Goal: Task Accomplishment & Management: Manage account settings

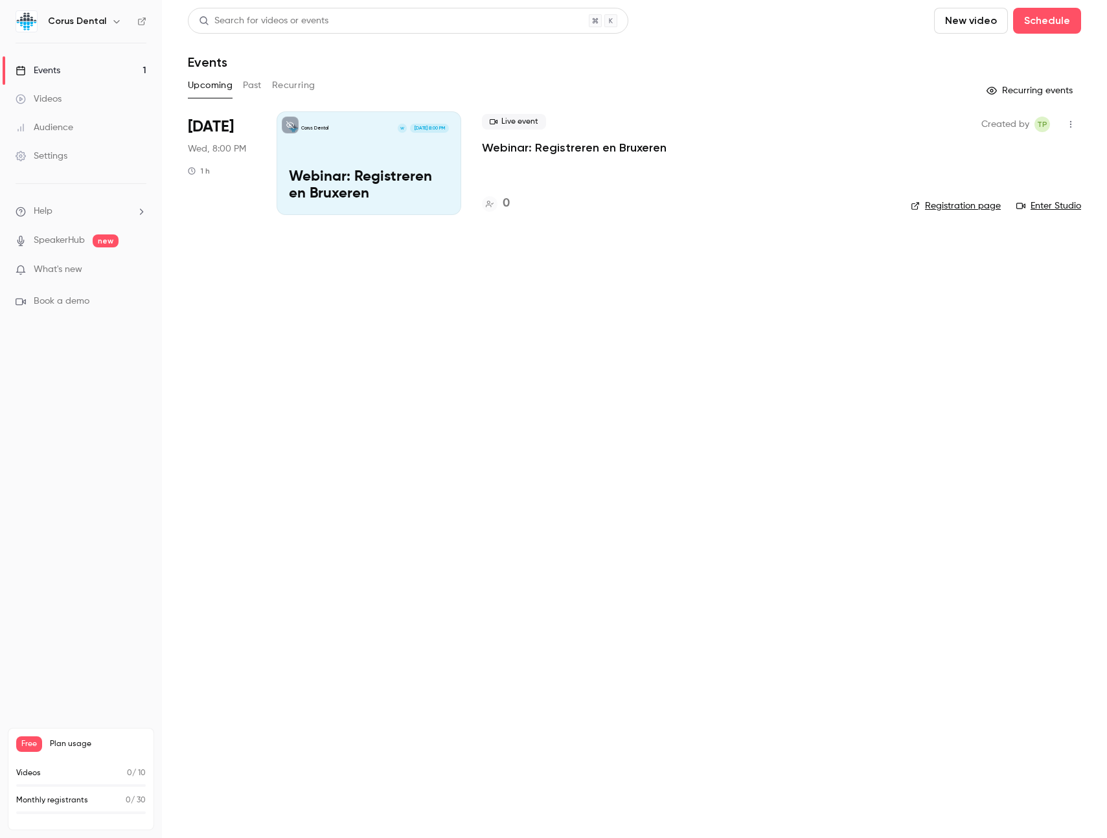
click at [978, 207] on link "Registration page" at bounding box center [956, 206] width 90 height 13
click at [1075, 128] on icon "button" at bounding box center [1071, 124] width 10 height 9
click at [413, 266] on div at bounding box center [553, 419] width 1107 height 838
click at [505, 201] on h4 "0" at bounding box center [506, 203] width 7 height 17
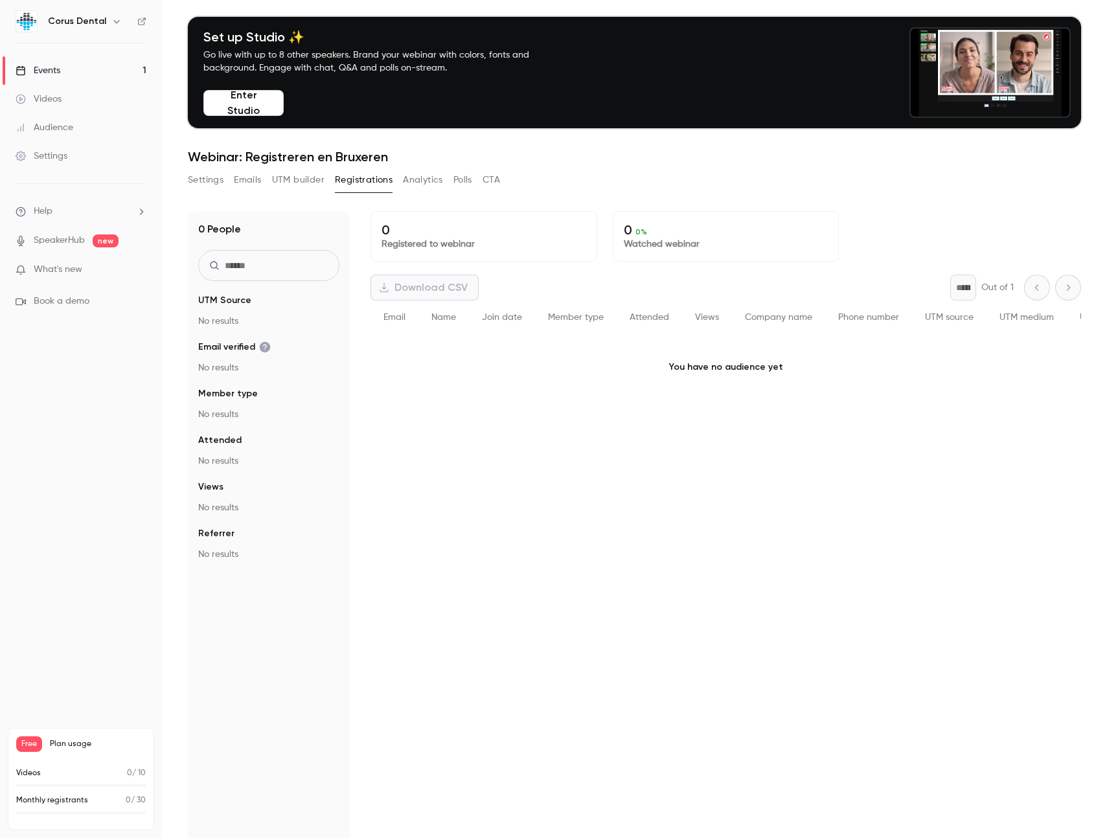
scroll to position [58, 0]
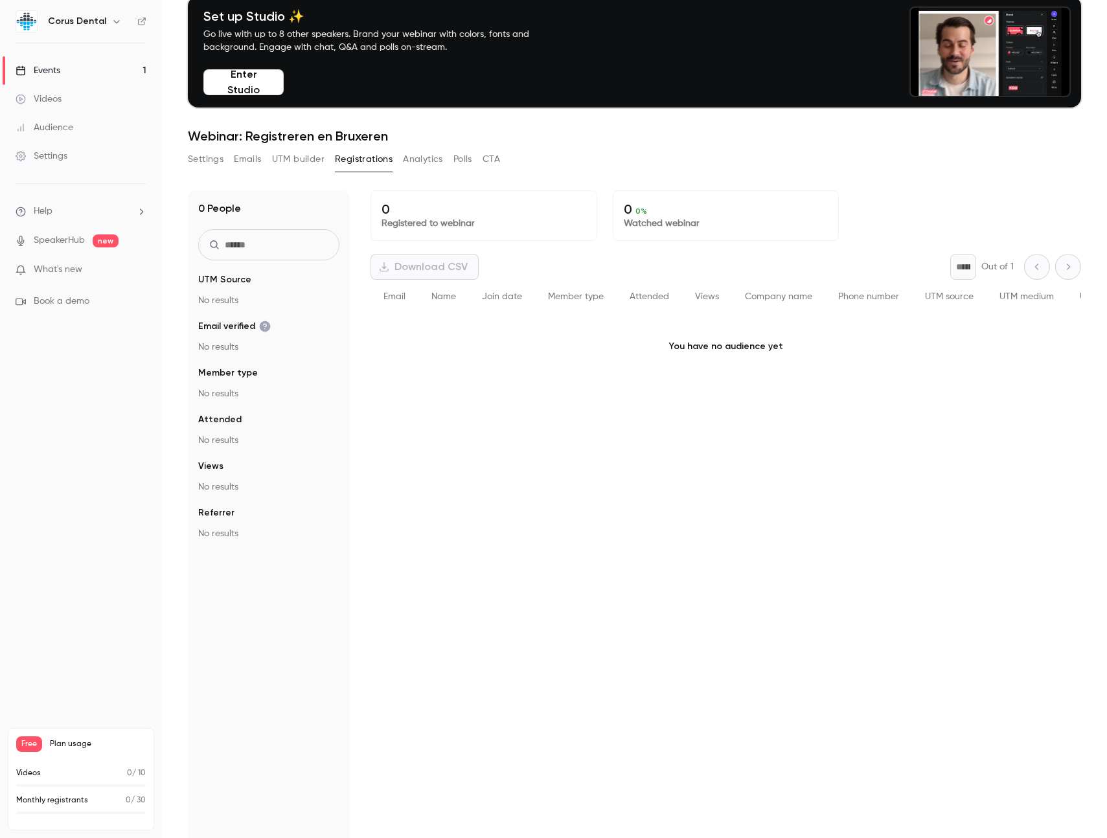
click at [415, 268] on div "Download CSV" at bounding box center [425, 267] width 108 height 26
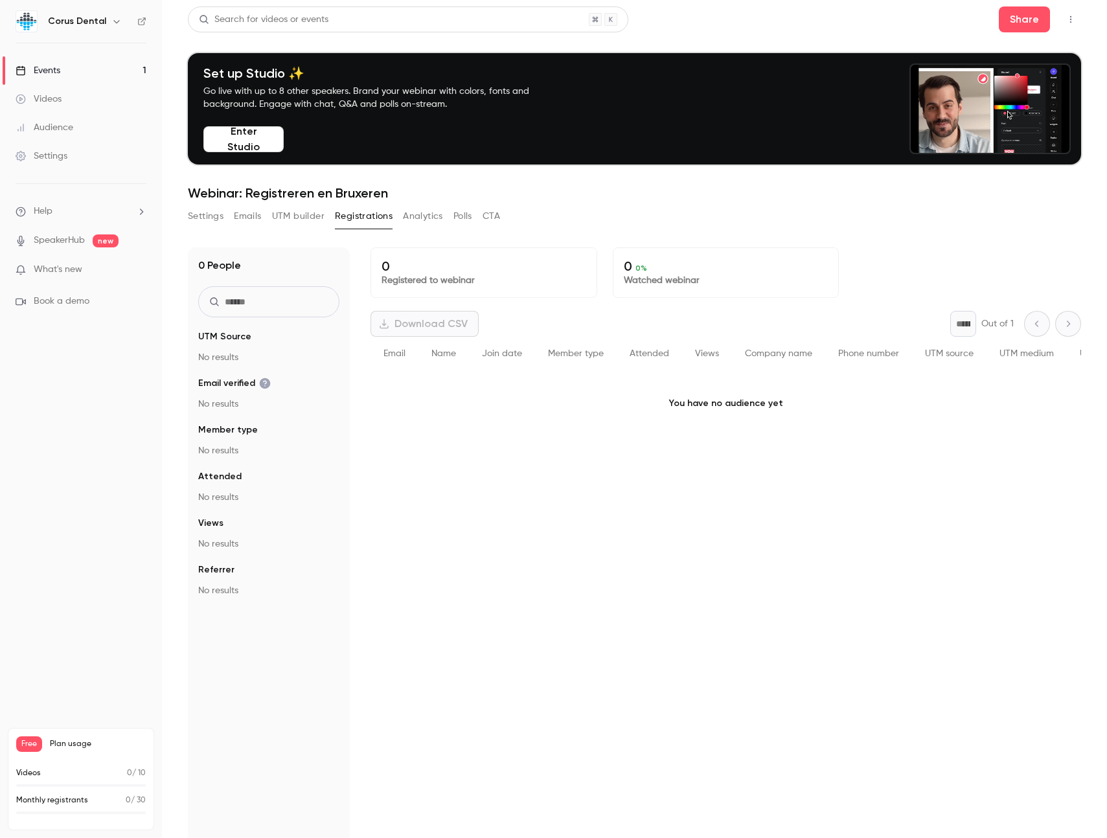
click at [594, 485] on div "0 Registered to webinar 0 0 % Watched webinar Download CSV * Out of 1 Email Nam…" at bounding box center [726, 601] width 711 height 709
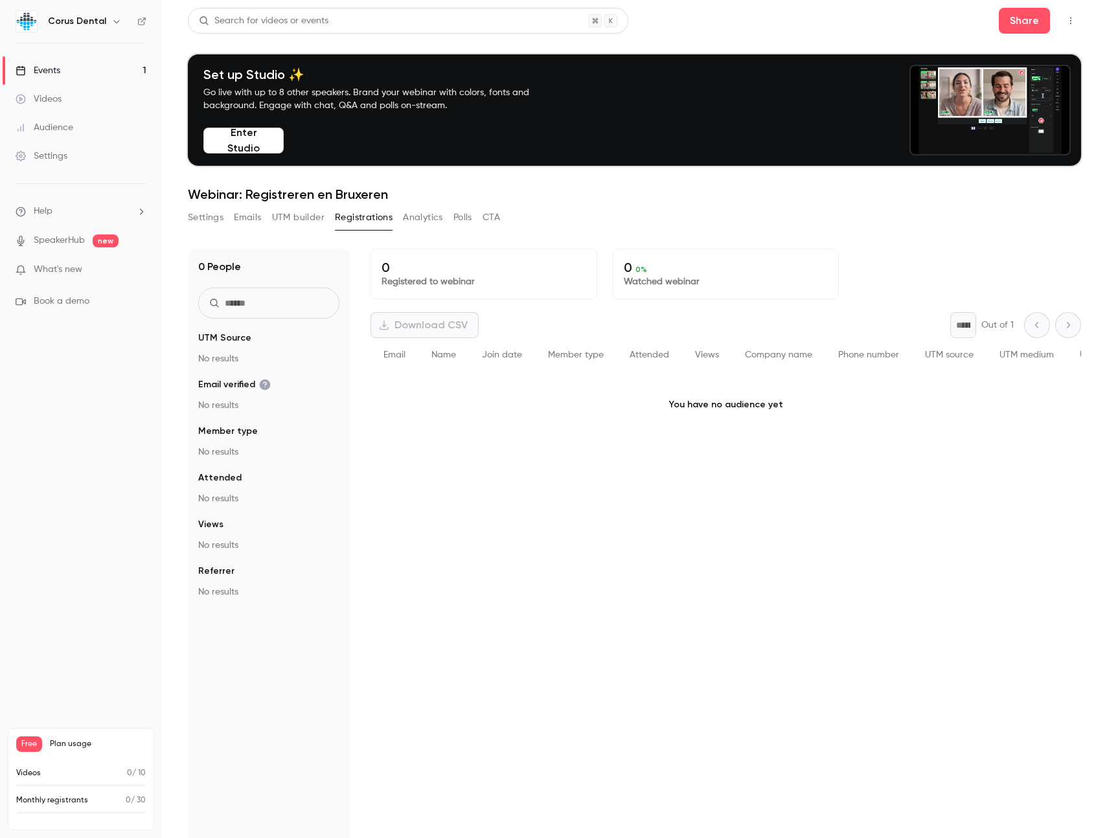
click at [1073, 24] on icon "button" at bounding box center [1071, 20] width 10 height 9
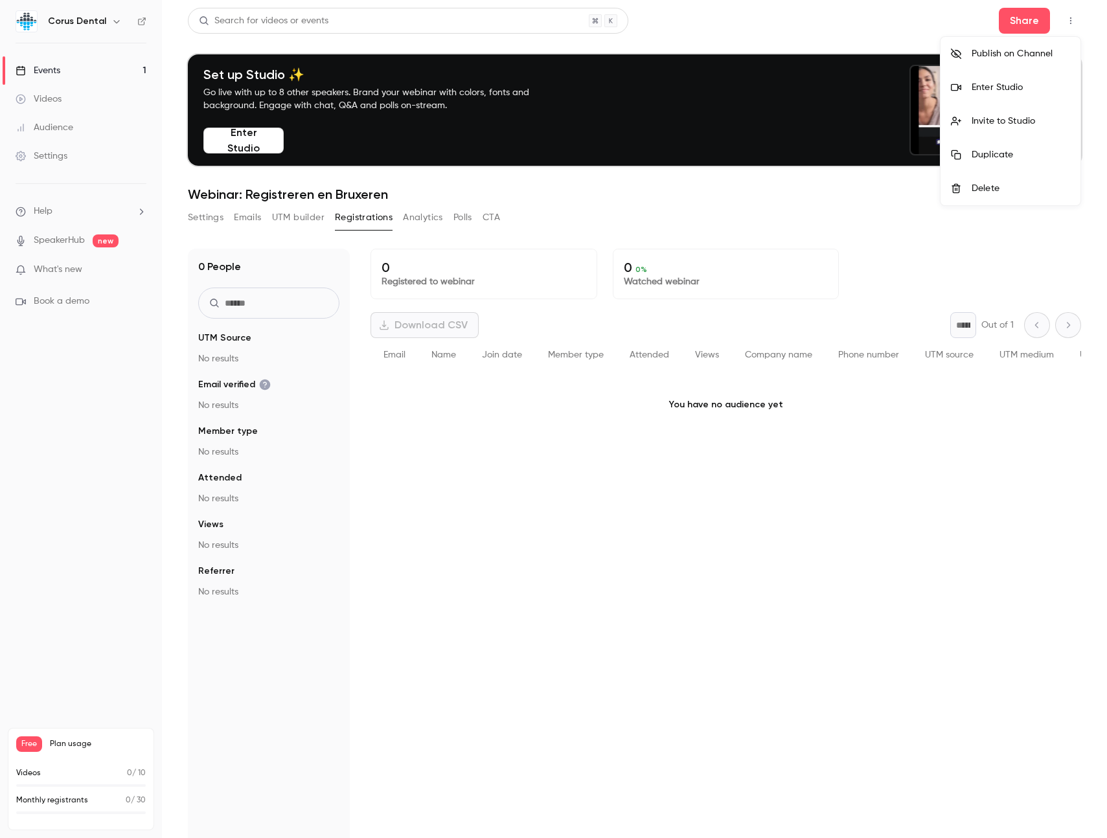
click at [577, 451] on div at bounding box center [553, 419] width 1107 height 838
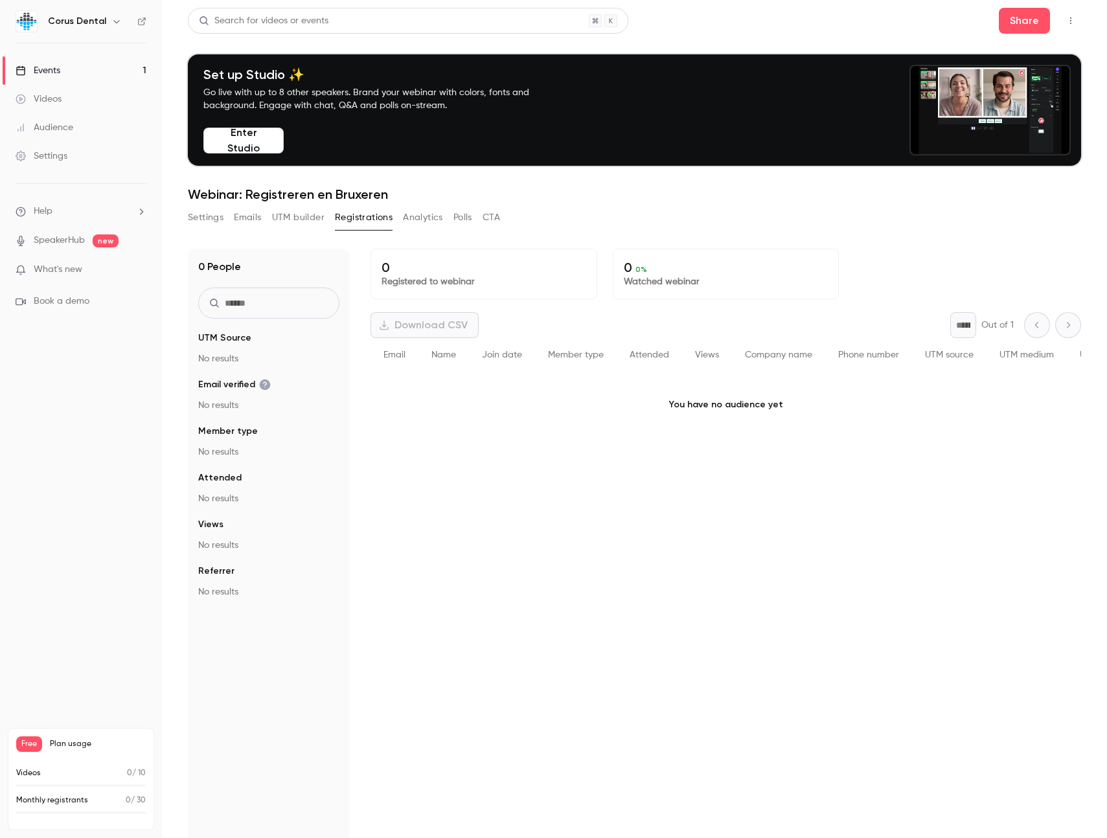
click at [35, 745] on span "Free" at bounding box center [29, 745] width 26 height 16
click at [19, 745] on span "Free" at bounding box center [29, 745] width 26 height 16
click at [250, 216] on button "Emails" at bounding box center [247, 217] width 27 height 21
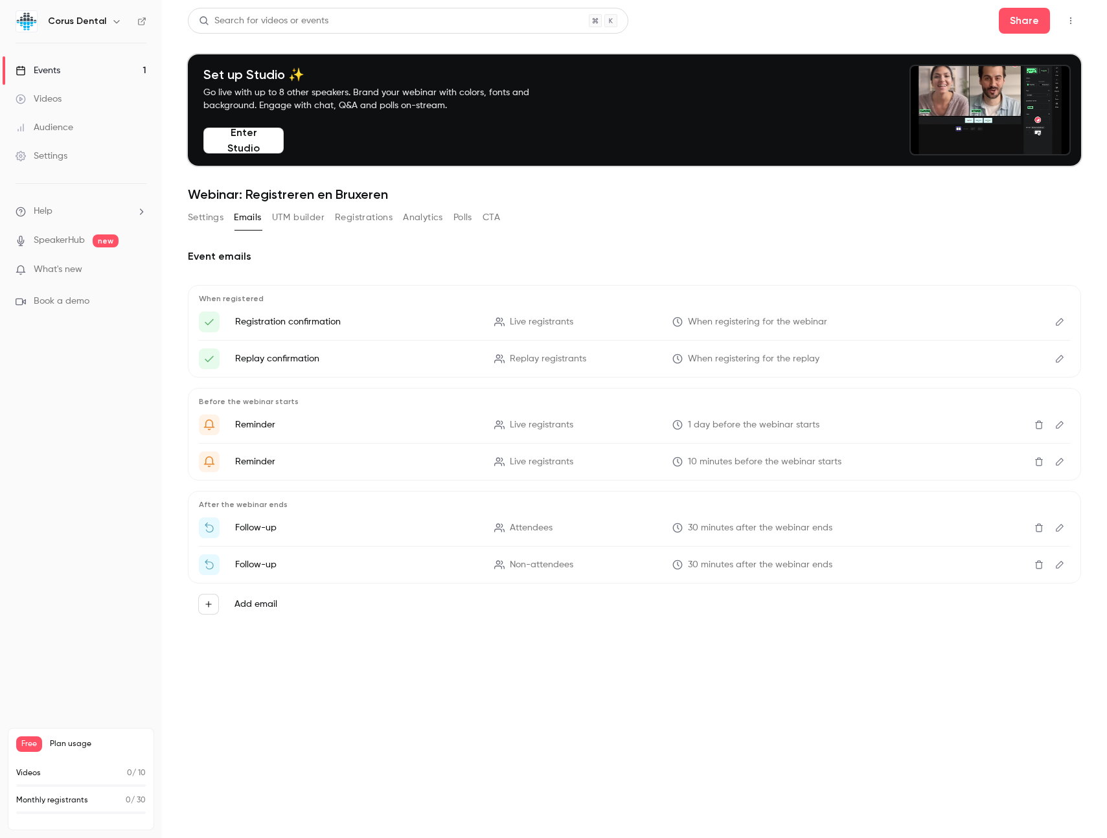
click at [292, 217] on button "UTM builder" at bounding box center [298, 217] width 52 height 21
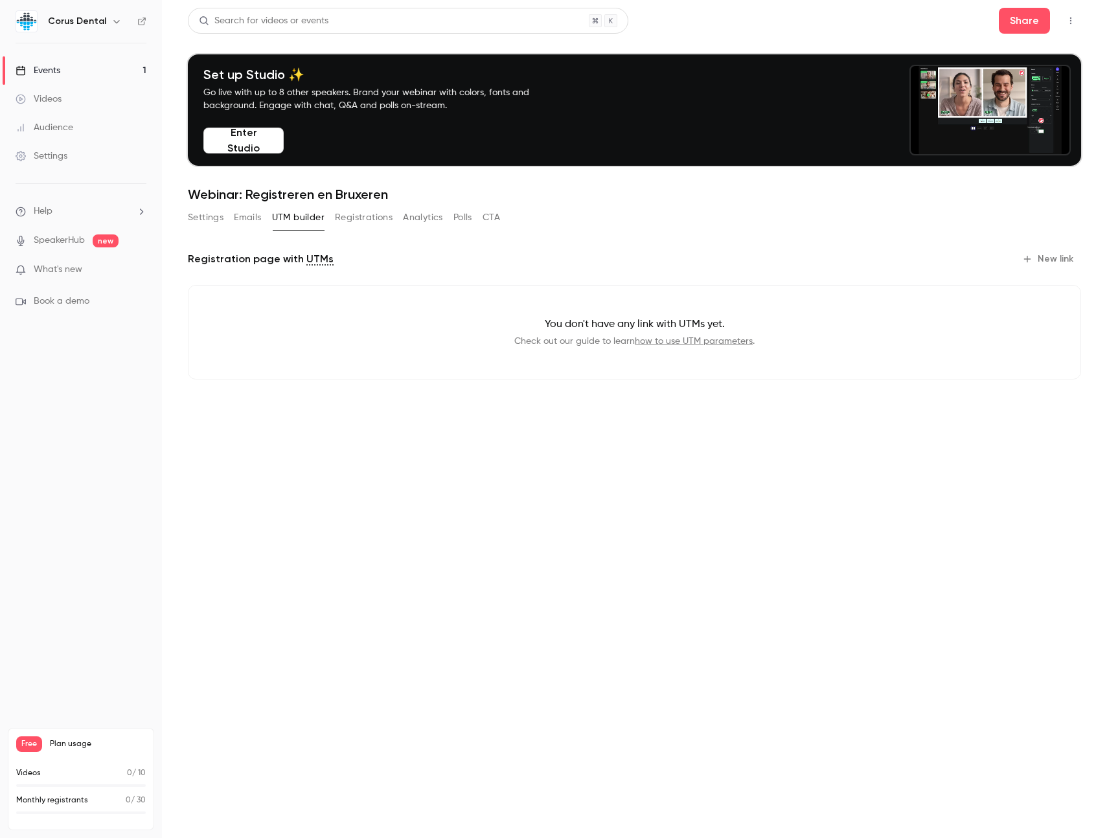
click at [365, 216] on button "Registrations" at bounding box center [364, 217] width 58 height 21
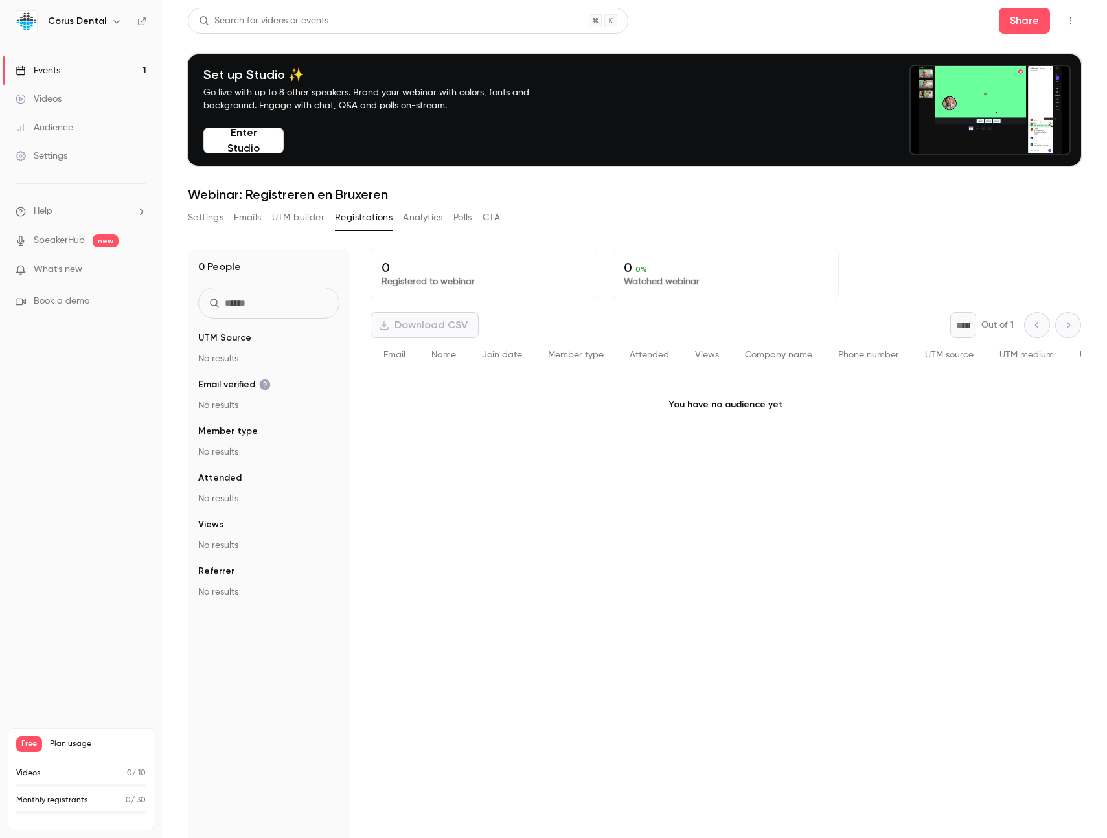
click at [55, 71] on div "Events" at bounding box center [38, 70] width 45 height 13
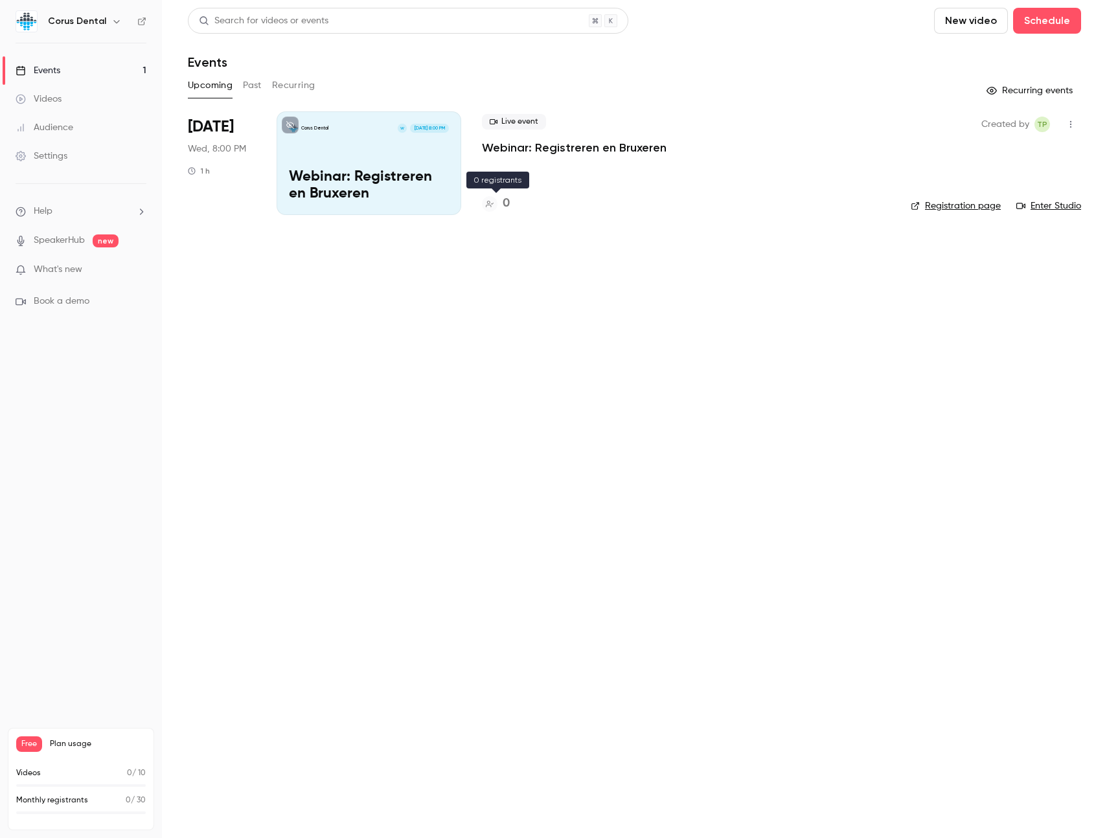
click at [490, 201] on icon at bounding box center [490, 204] width 8 height 8
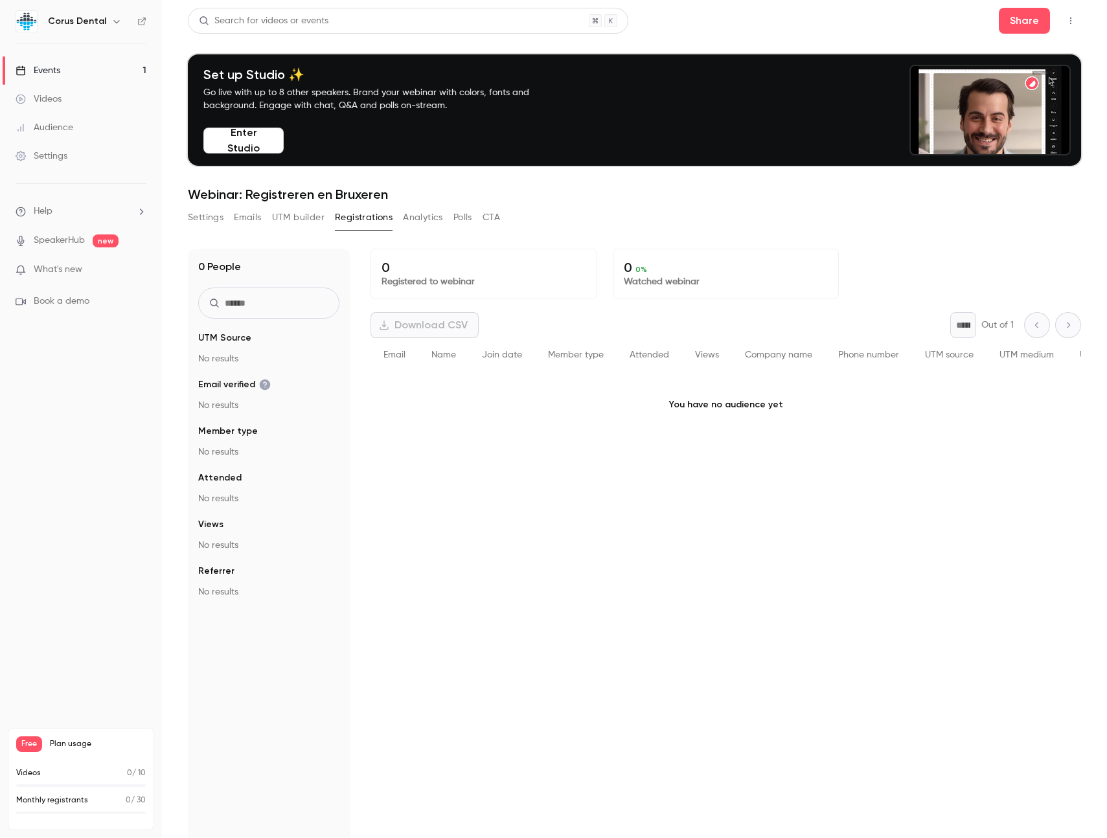
click at [711, 407] on p "You have no audience yet" at bounding box center [726, 405] width 711 height 65
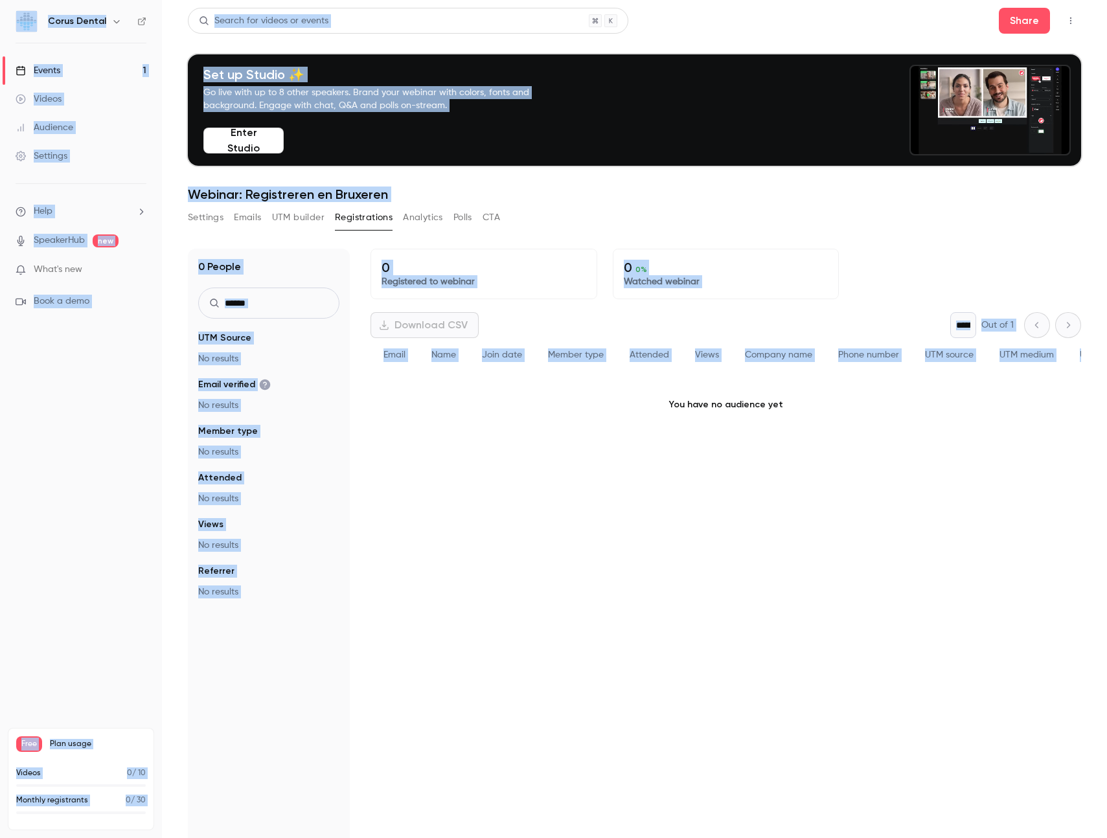
click at [711, 407] on p "You have no audience yet" at bounding box center [726, 405] width 711 height 65
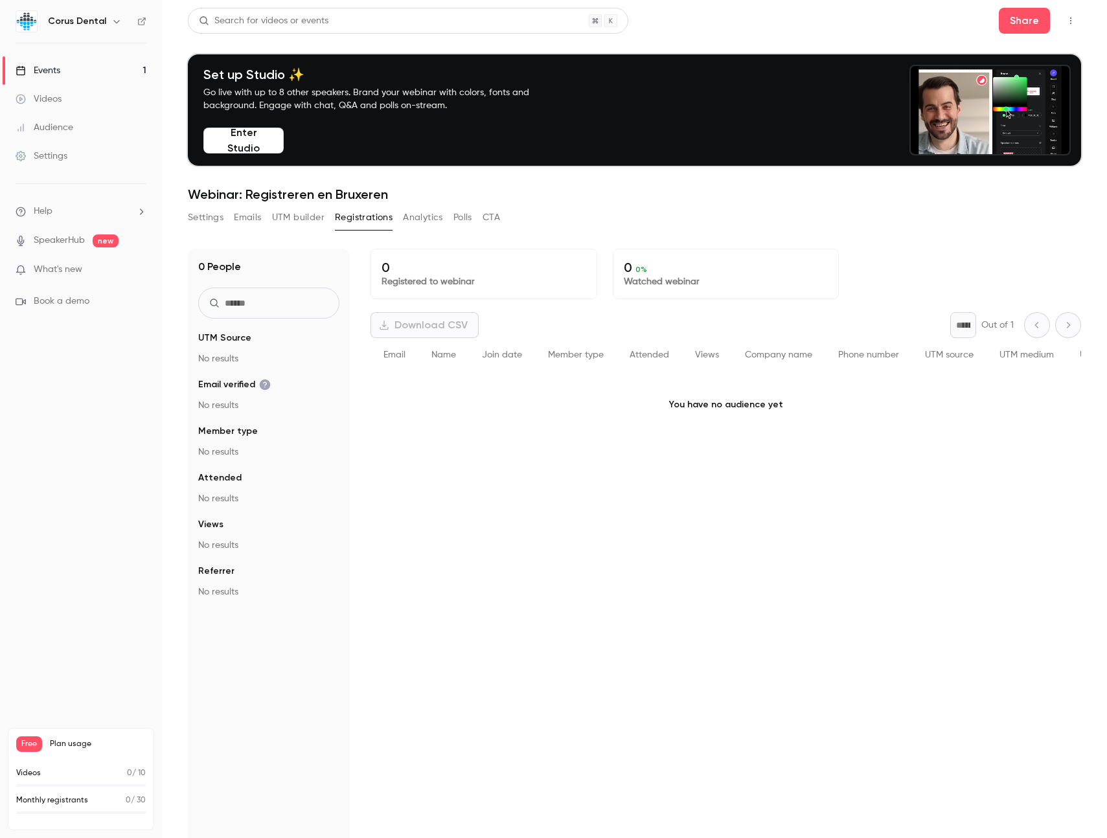
click at [33, 740] on span "Free" at bounding box center [29, 745] width 26 height 16
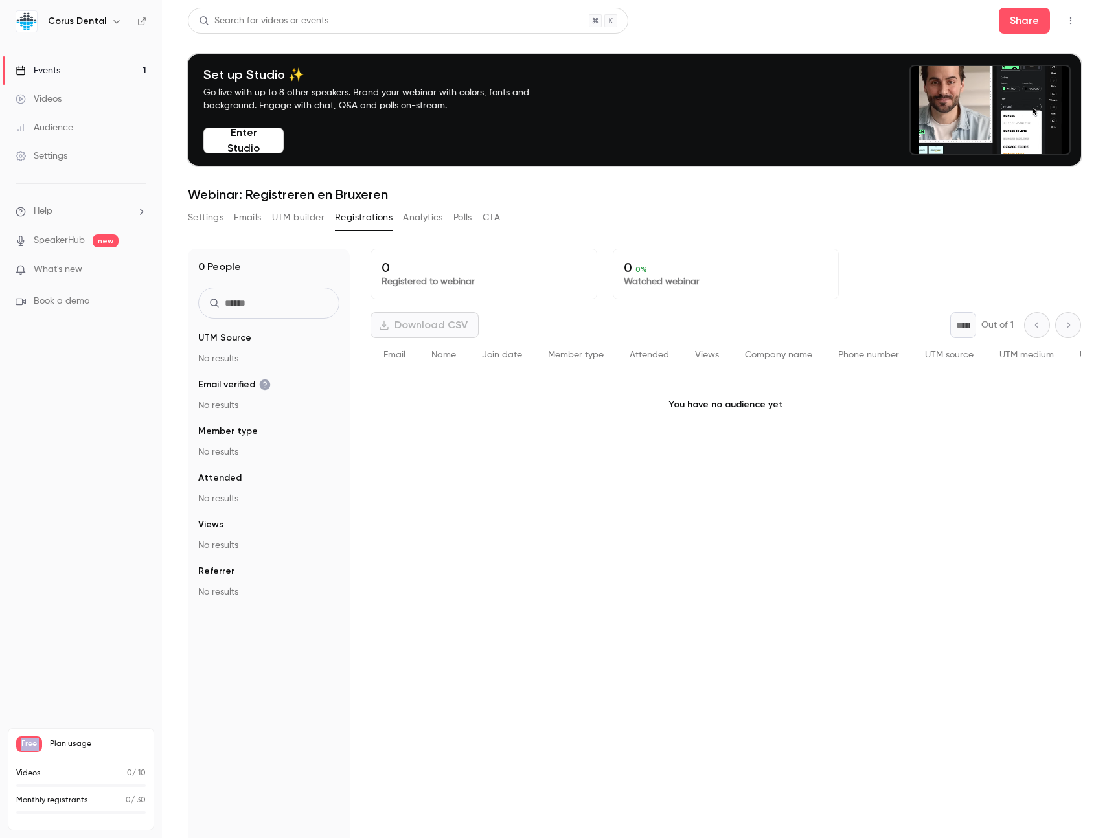
click at [33, 740] on span "Free" at bounding box center [29, 745] width 26 height 16
click at [54, 741] on span "Plan usage" at bounding box center [98, 744] width 96 height 10
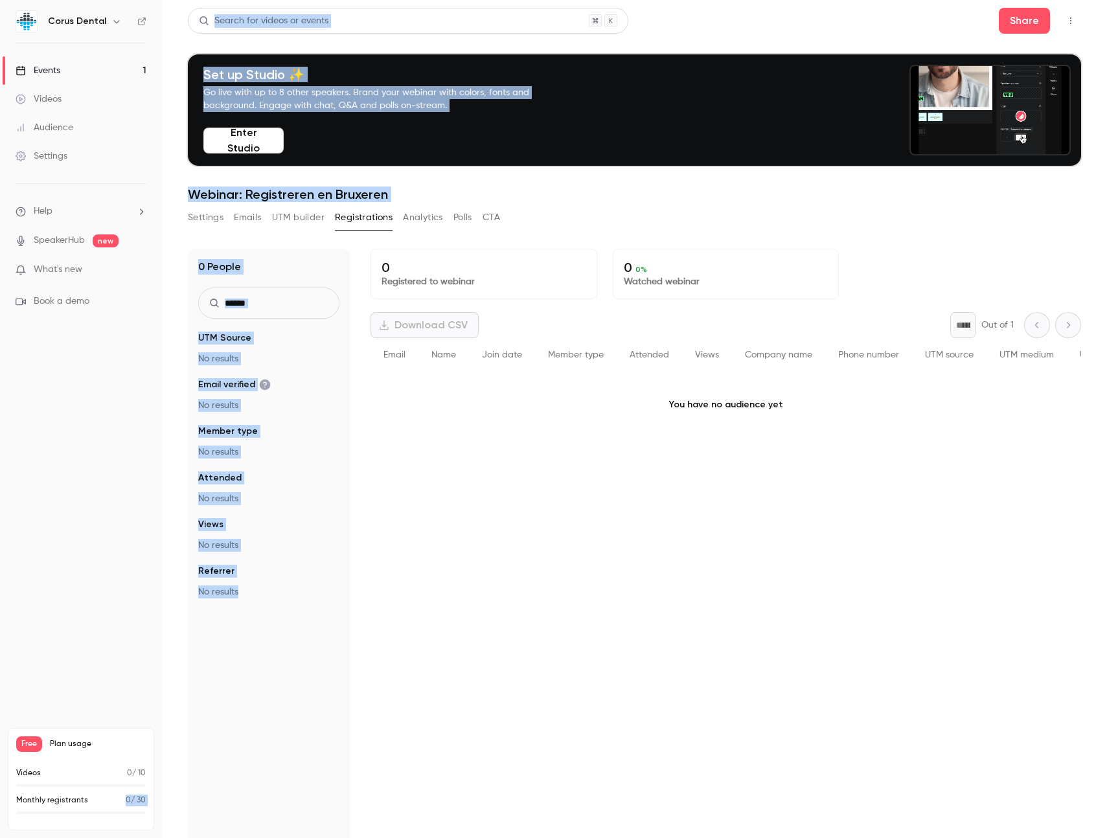
drag, startPoint x: 126, startPoint y: 799, endPoint x: 170, endPoint y: 799, distance: 44.1
click at [170, 799] on div "Corus Dental Events 1 Videos Audience Settings Help SpeakerHub new What's new B…" at bounding box center [553, 419] width 1107 height 838
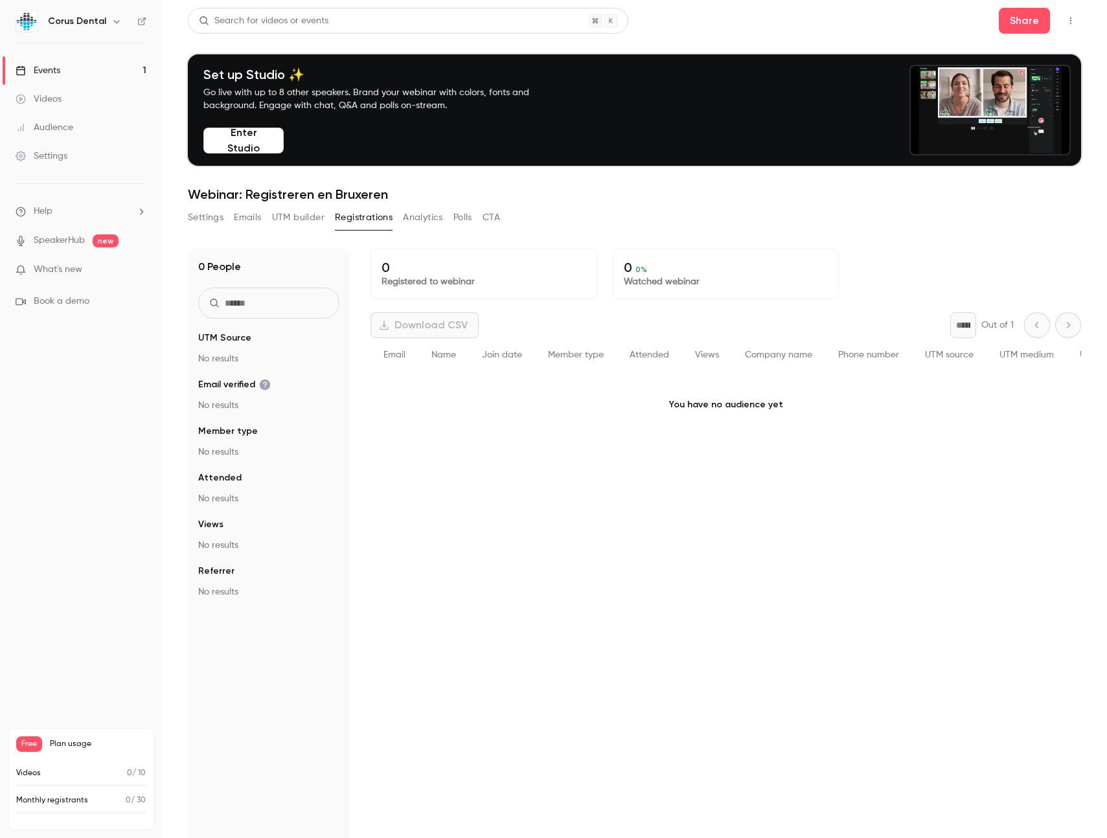
click at [411, 525] on div "0 Registered to webinar 0 0 % Watched webinar Download CSV * Out of 1 Email Nam…" at bounding box center [726, 603] width 711 height 709
click at [50, 157] on div "Settings" at bounding box center [42, 156] width 52 height 13
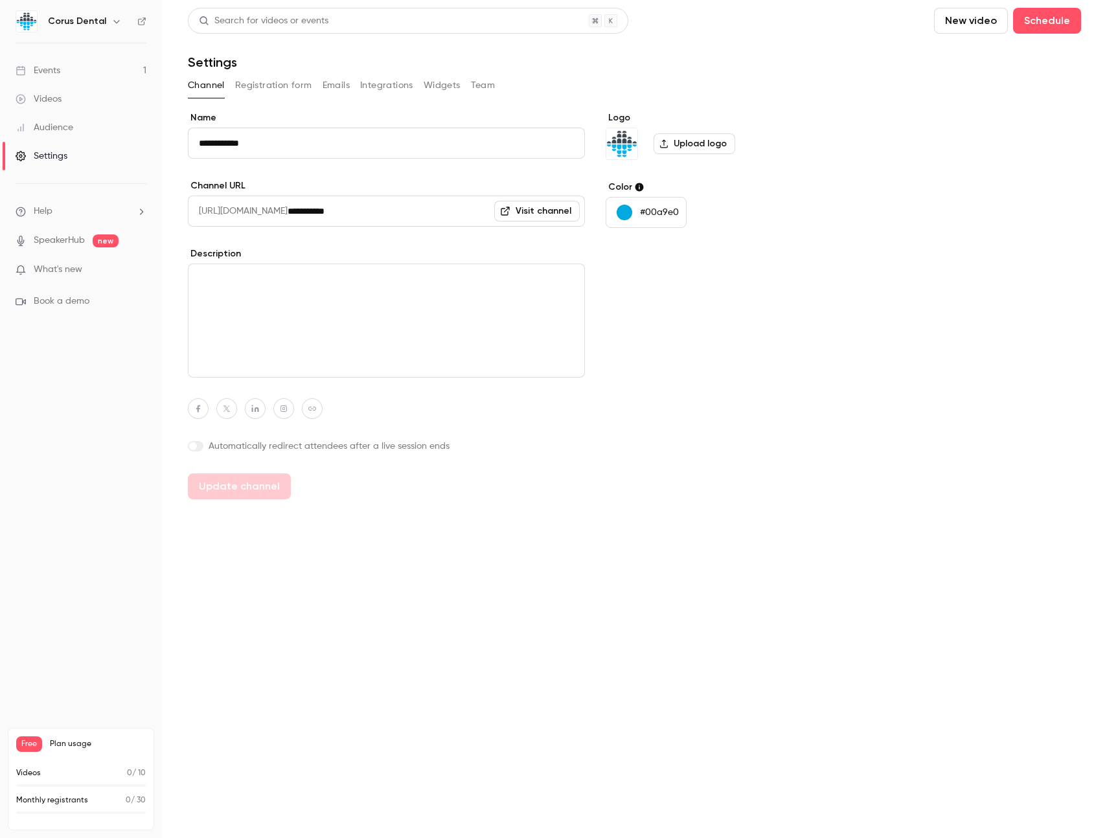
click at [274, 85] on button "Registration form" at bounding box center [273, 85] width 77 height 21
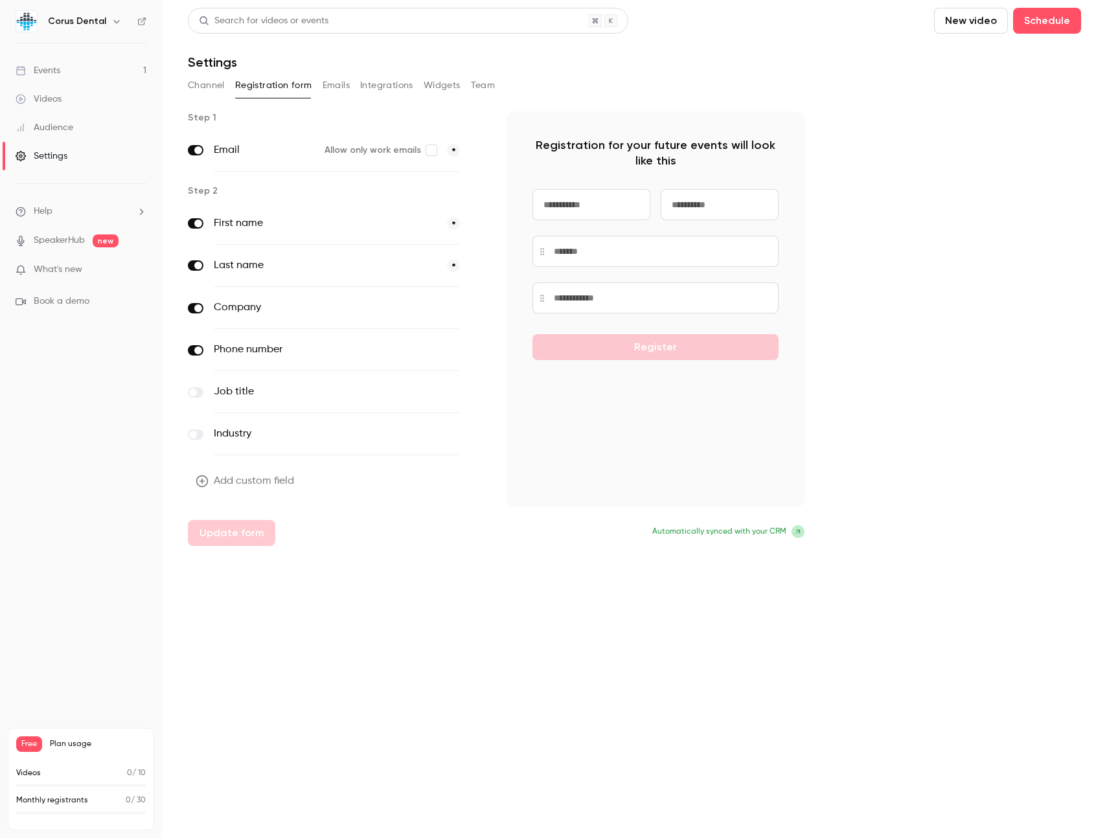
click at [334, 84] on button "Emails" at bounding box center [336, 85] width 27 height 21
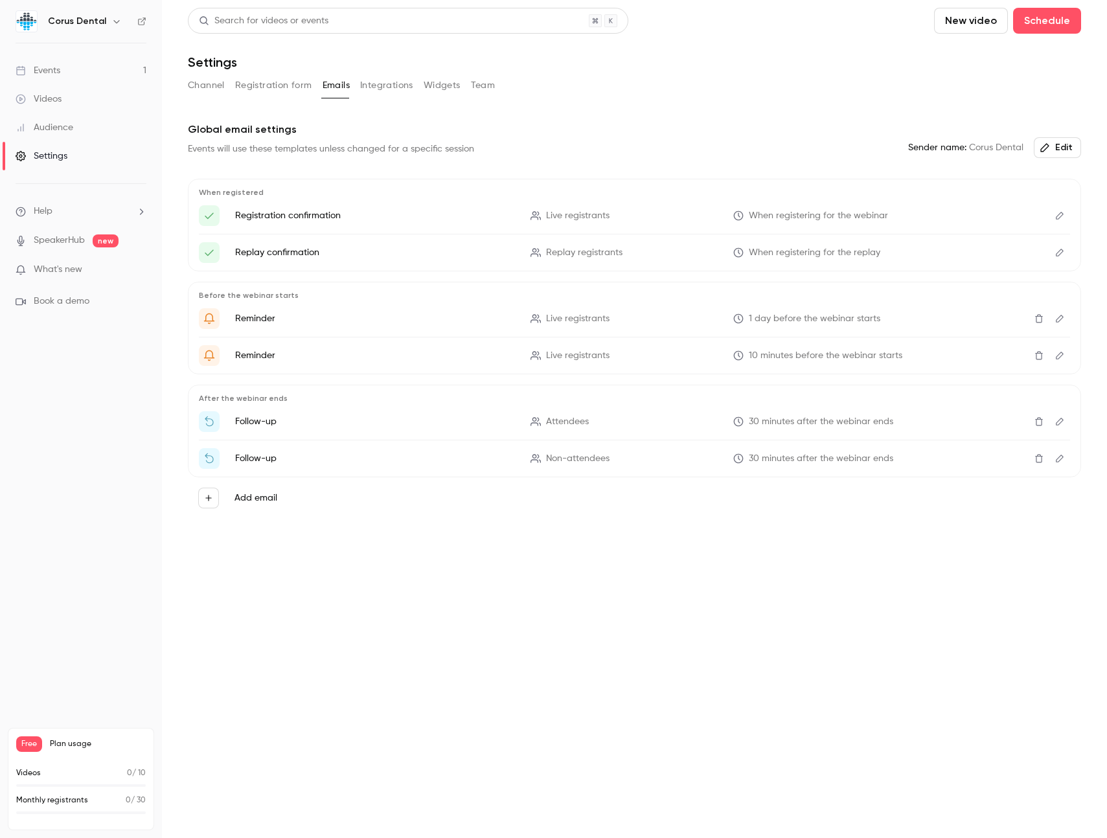
click at [404, 89] on button "Integrations" at bounding box center [386, 85] width 53 height 21
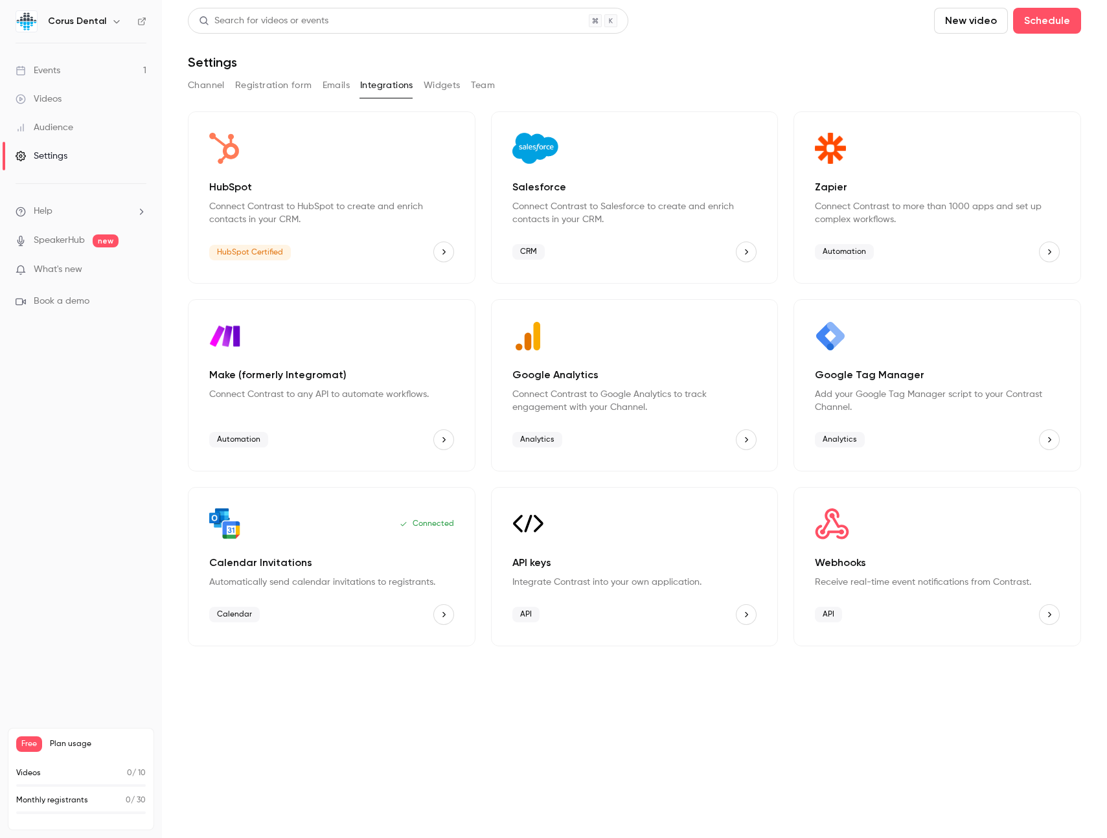
click at [480, 80] on button "Team" at bounding box center [483, 85] width 25 height 21
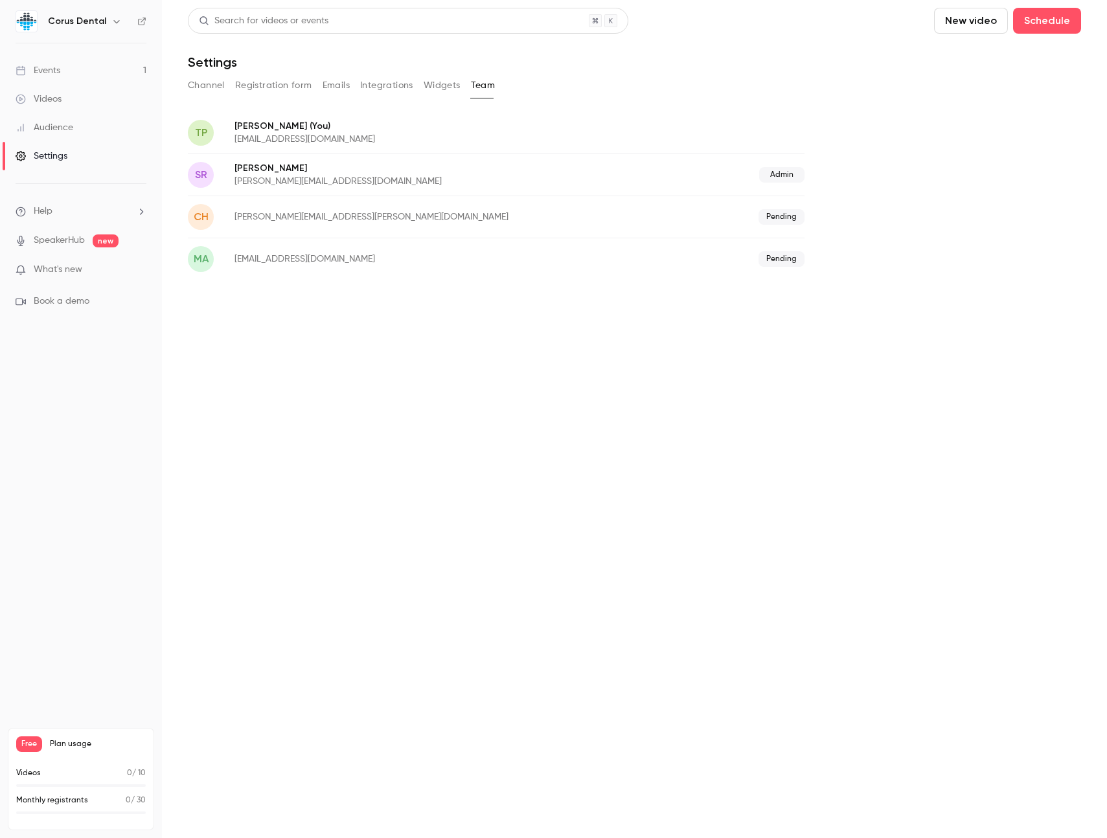
click at [102, 73] on link "Events 1" at bounding box center [81, 70] width 162 height 29
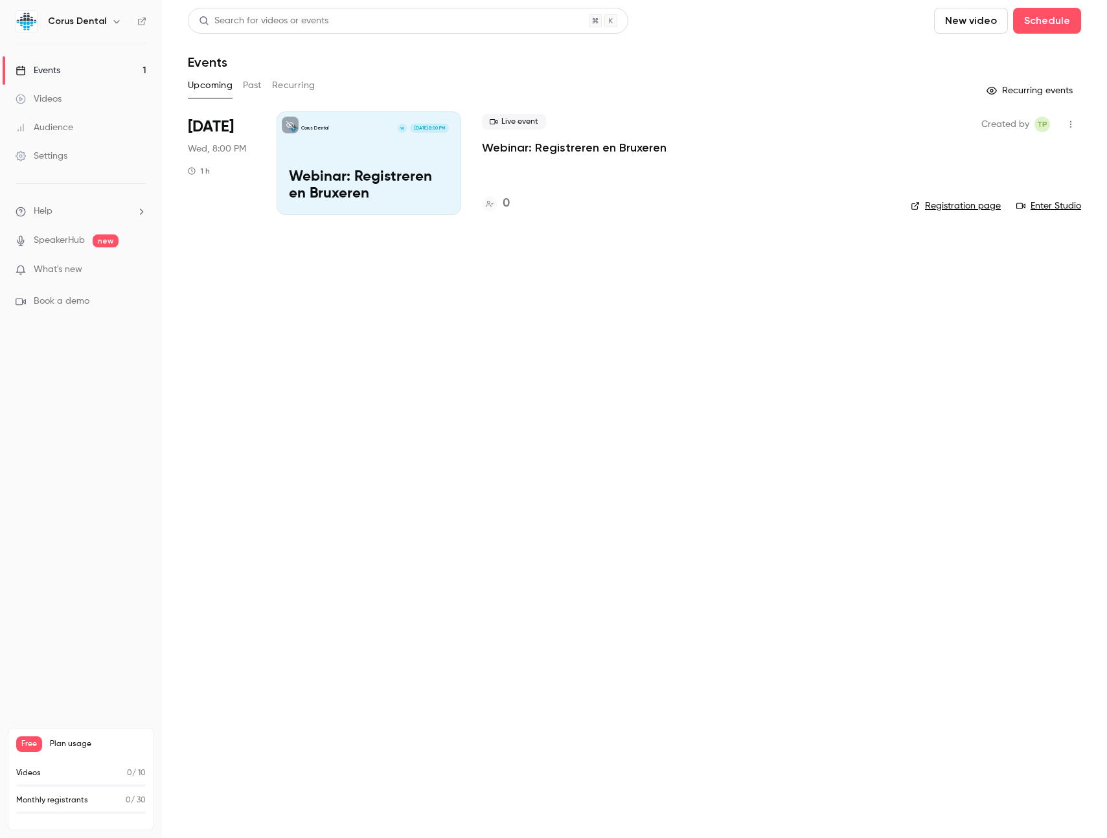
click at [388, 159] on div "Corus Dental W [DATE] 8:00 PM Webinar: Registreren en [GEOGRAPHIC_DATA]" at bounding box center [369, 163] width 185 height 104
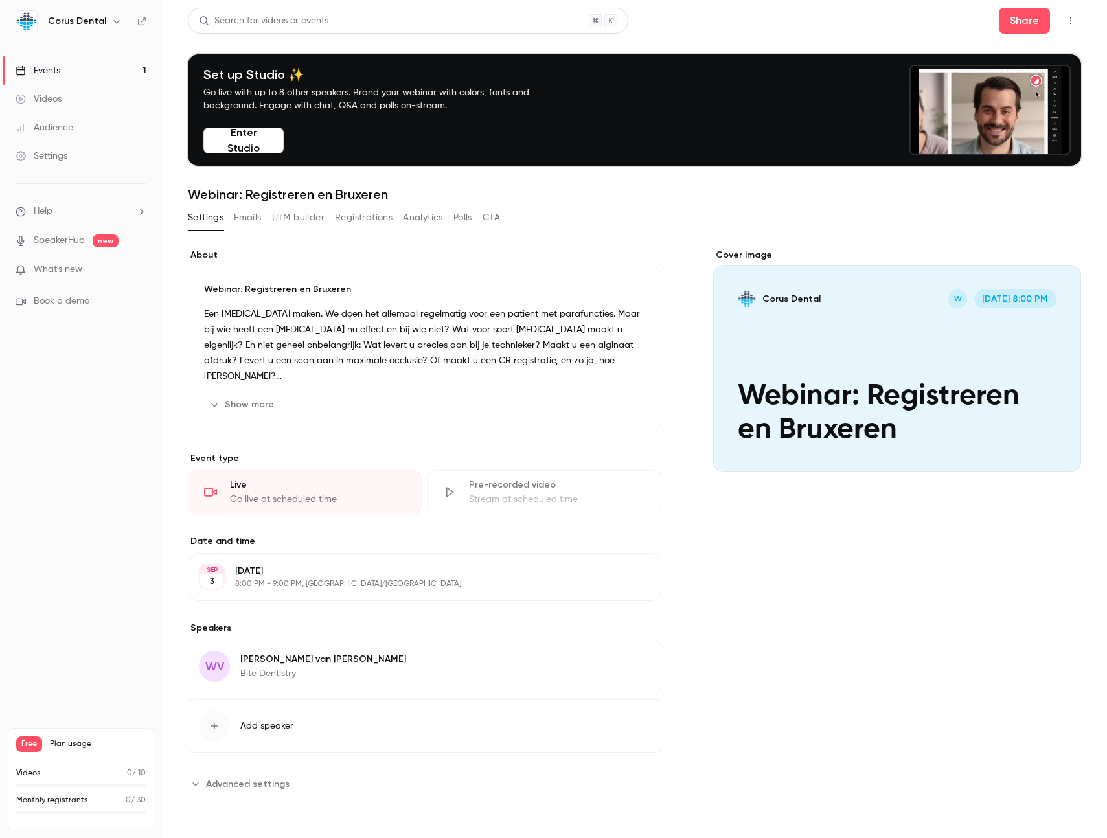
click at [71, 80] on link "Events 1" at bounding box center [81, 70] width 162 height 29
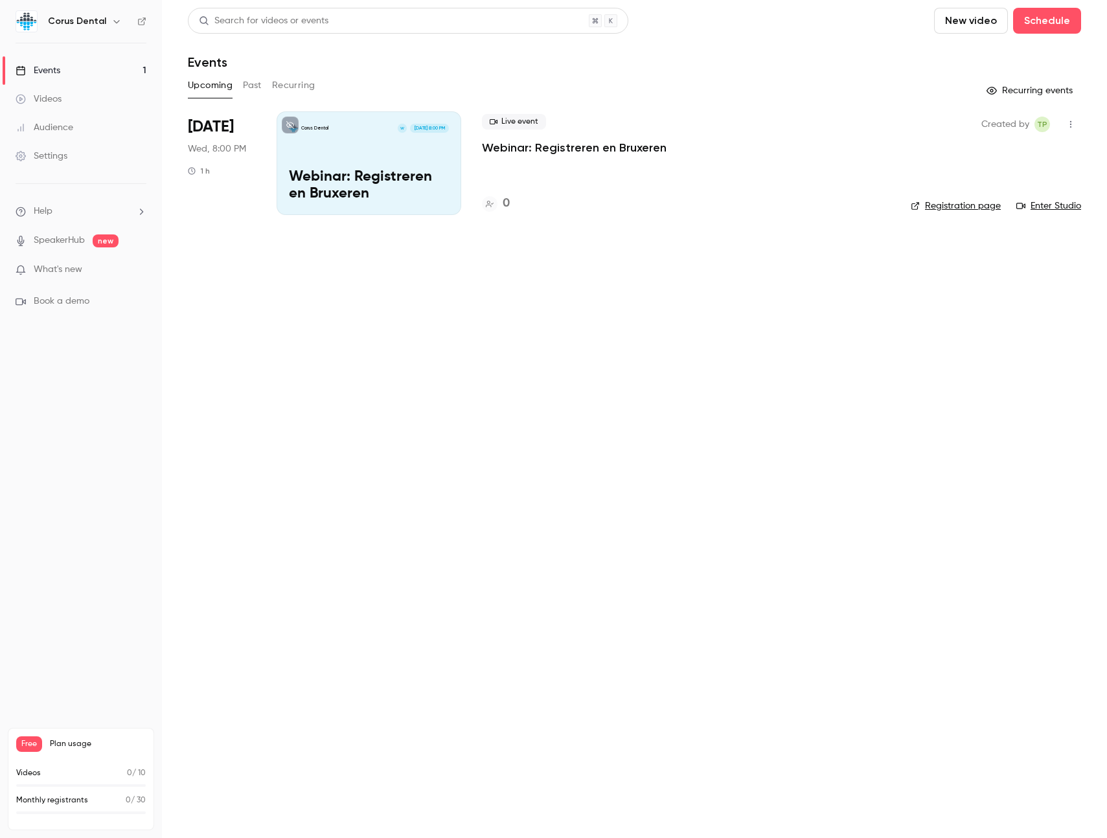
click at [926, 207] on link "Registration page" at bounding box center [956, 206] width 90 height 13
click at [62, 153] on div "Settings" at bounding box center [42, 156] width 52 height 13
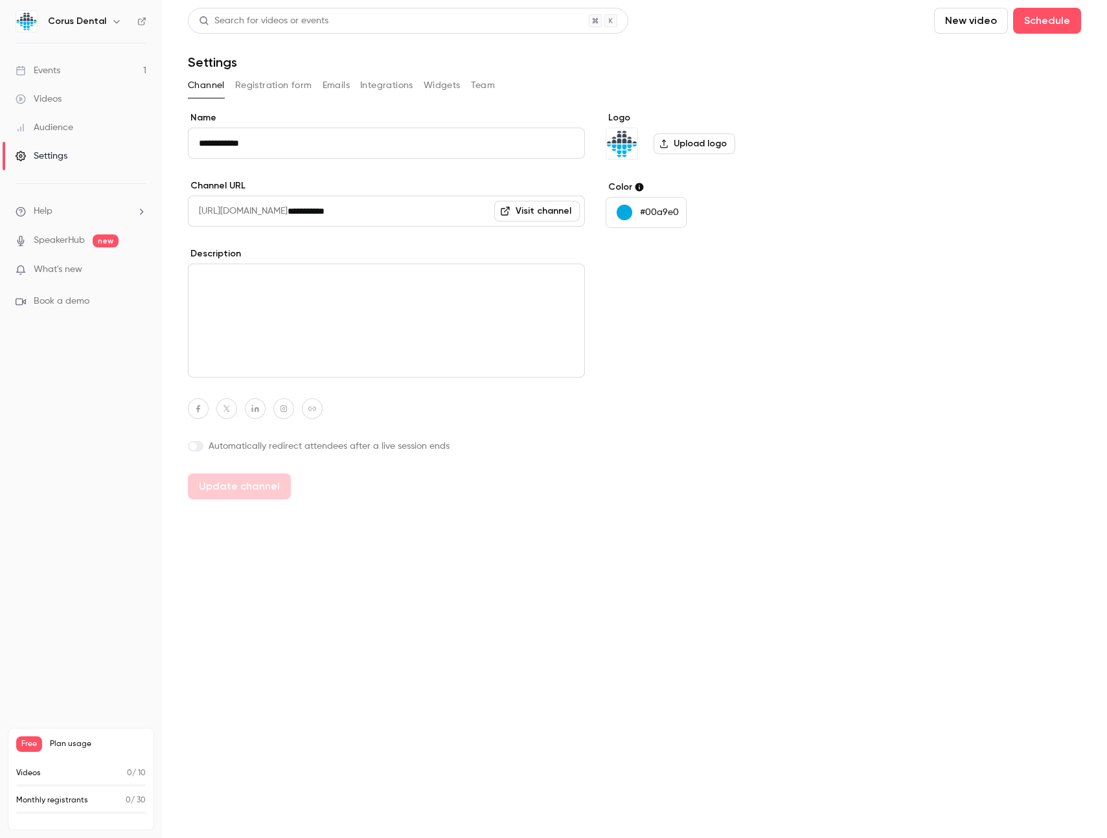
click at [296, 85] on button "Registration form" at bounding box center [273, 85] width 77 height 21
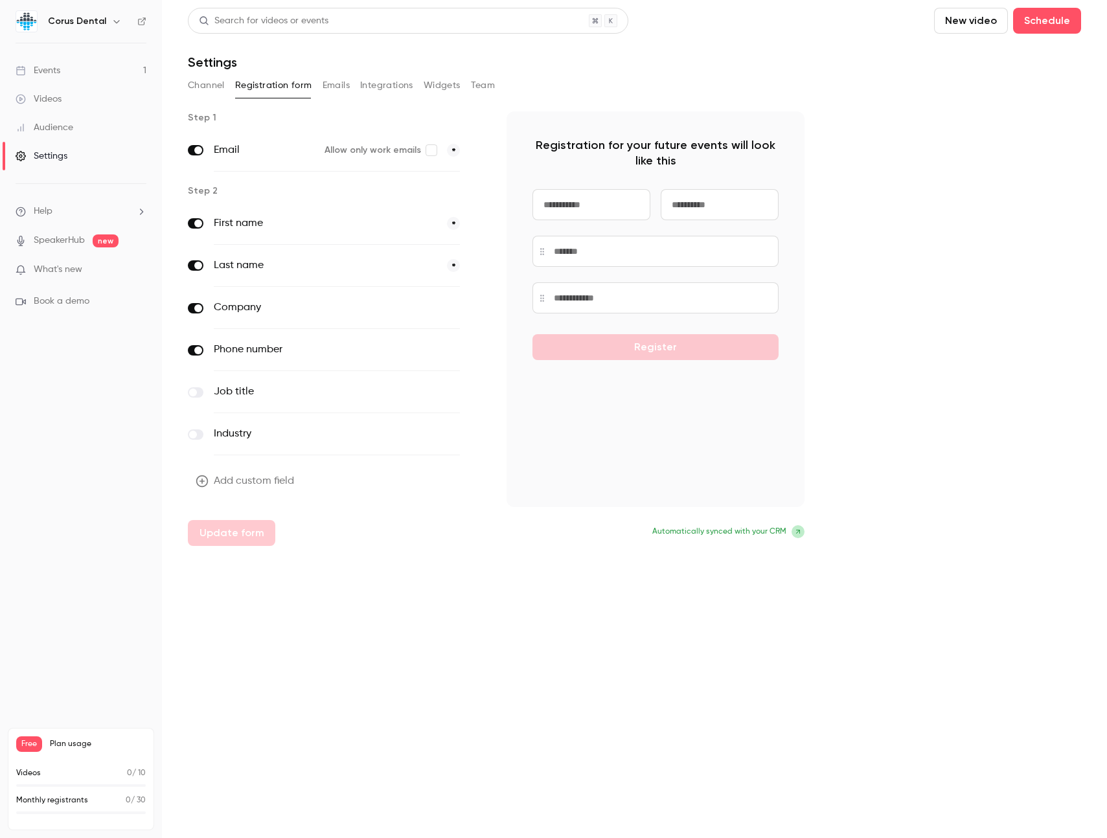
click at [453, 147] on span "*" at bounding box center [453, 150] width 13 height 13
click at [452, 150] on span "*" at bounding box center [453, 150] width 13 height 13
click at [54, 27] on h6 "Corus Dental" at bounding box center [77, 21] width 58 height 13
click at [98, 26] on h6 "Corus Dental" at bounding box center [77, 21] width 58 height 13
click at [109, 25] on button "button" at bounding box center [117, 22] width 16 height 16
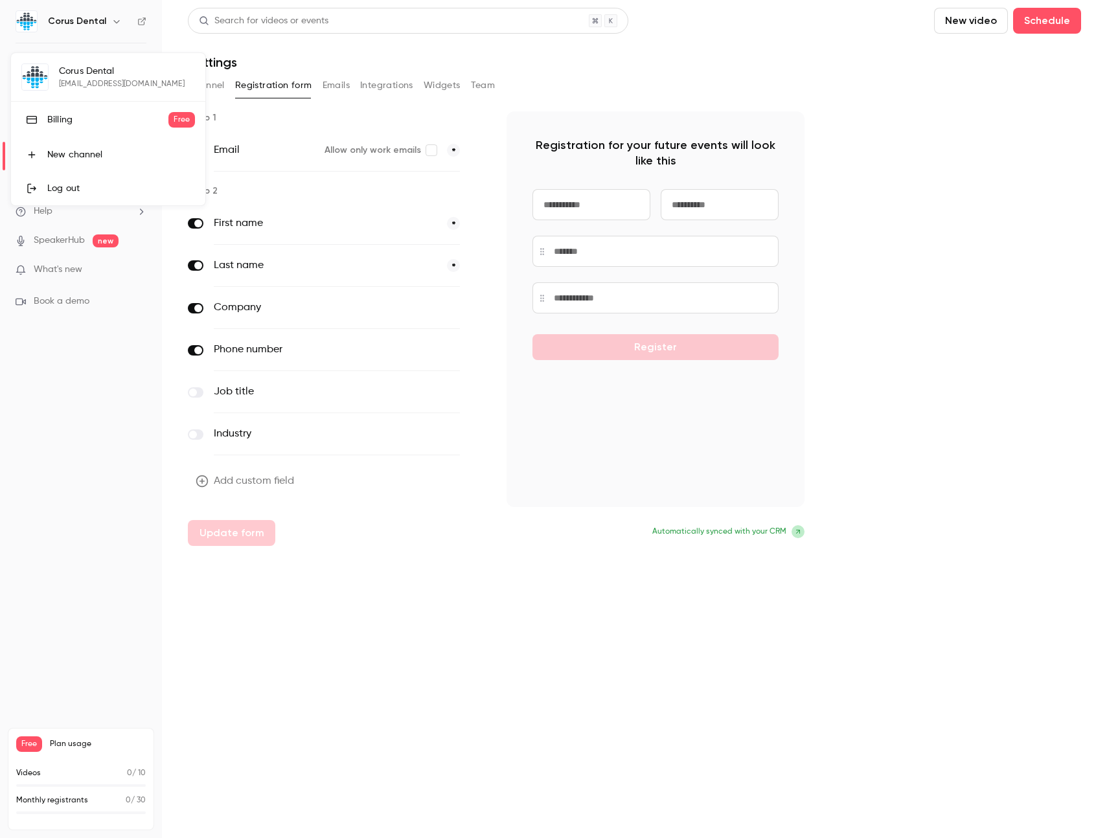
click at [89, 86] on div "Corus Dental [EMAIL_ADDRESS][DOMAIN_NAME] Billing Free New channel Log out" at bounding box center [108, 129] width 194 height 152
click at [93, 17] on div at bounding box center [553, 419] width 1107 height 838
click at [86, 66] on link "Events 1" at bounding box center [81, 70] width 162 height 29
